Goal: Feedback & Contribution: Contribute content

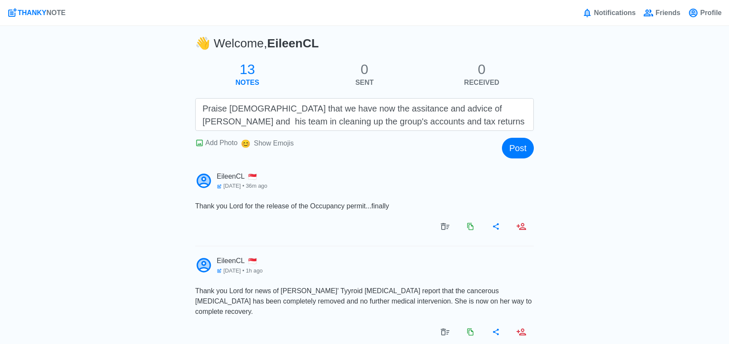
click at [344, 110] on textarea "Praise [DEMOGRAPHIC_DATA] that we have now the assitance and advice of [PERSON_…" at bounding box center [364, 114] width 339 height 33
drag, startPoint x: 410, startPoint y: 108, endPoint x: 386, endPoint y: 110, distance: 24.2
click at [386, 110] on textarea "Praise [DEMOGRAPHIC_DATA] that we have now the assistance and advice of [PERSON…" at bounding box center [364, 114] width 339 height 33
drag, startPoint x: 367, startPoint y: 109, endPoint x: 331, endPoint y: 112, distance: 35.8
click at [331, 112] on textarea "Praise [DEMOGRAPHIC_DATA] that we have now the assistance and advice of [PERSON…" at bounding box center [364, 114] width 339 height 33
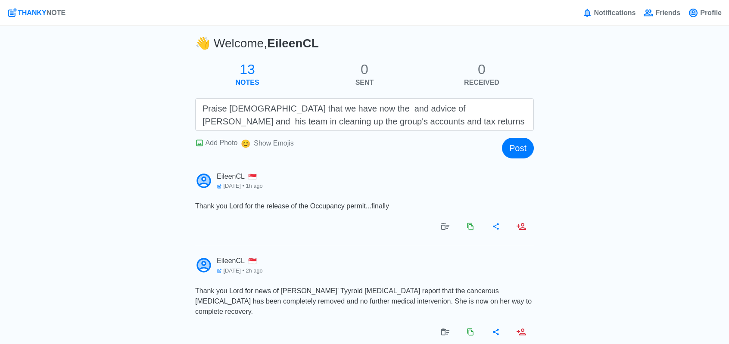
click at [375, 110] on textarea "Praise [DEMOGRAPHIC_DATA] that we have now the and advice of [PERSON_NAME] and …" at bounding box center [364, 114] width 339 height 33
drag, startPoint x: 349, startPoint y: 110, endPoint x: 335, endPoint y: 109, distance: 13.8
click at [335, 109] on textarea "Praise [DEMOGRAPHIC_DATA] that we have now the and advice assistanceof [PERSON_…" at bounding box center [364, 114] width 339 height 33
drag, startPoint x: 338, startPoint y: 109, endPoint x: 328, endPoint y: 109, distance: 9.5
click at [328, 109] on textarea "Praise [DEMOGRAPHIC_DATA] that we have now the and advice assistanceof [PERSON_…" at bounding box center [364, 114] width 339 height 33
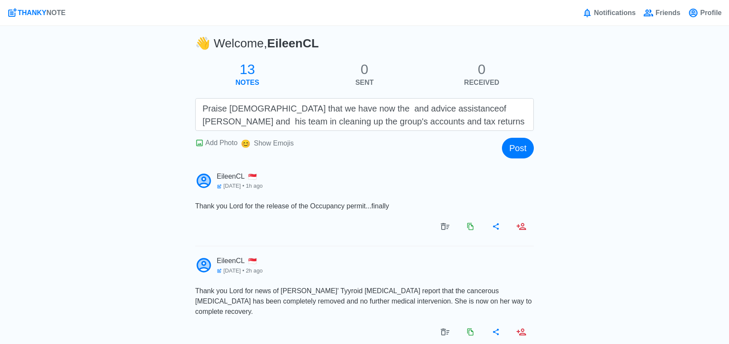
drag, startPoint x: 347, startPoint y: 110, endPoint x: 332, endPoint y: 109, distance: 14.2
click at [332, 109] on textarea "Praise [DEMOGRAPHIC_DATA] that we have now the and advice assistanceof [PERSON_…" at bounding box center [364, 114] width 339 height 33
click at [329, 110] on textarea "Praise [DEMOGRAPHIC_DATA] that we have now the advice assistanceof [PERSON_NAME…" at bounding box center [364, 114] width 339 height 33
click at [355, 110] on textarea "Praise [DEMOGRAPHIC_DATA] that we have now the advice assistanceof [PERSON_NAME…" at bounding box center [364, 114] width 339 height 33
click at [354, 111] on textarea "Praise [DEMOGRAPHIC_DATA] that we have now the adviceand assistanceof [PERSON_N…" at bounding box center [364, 114] width 339 height 33
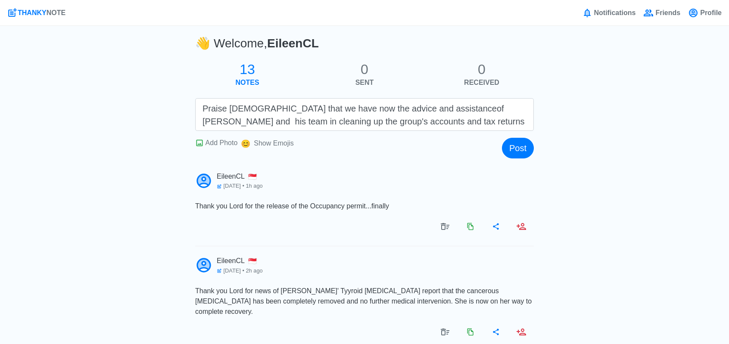
click at [412, 109] on textarea "Praise [DEMOGRAPHIC_DATA] that we have now the advice and assistanceof [PERSON_…" at bounding box center [364, 114] width 339 height 33
click at [459, 109] on textarea "Praise [DEMOGRAPHIC_DATA] that we have now the advice and assistance of [PERSON…" at bounding box center [364, 114] width 339 height 33
click at [404, 122] on textarea "Praise [DEMOGRAPHIC_DATA] that we have now the advice and assistance of [PERSON…" at bounding box center [364, 114] width 339 height 33
type textarea "Praise [DEMOGRAPHIC_DATA] that we have now the advice and assistance of [PERSON…"
click at [515, 144] on button "Post" at bounding box center [518, 148] width 32 height 21
